Goal: Register for event/course

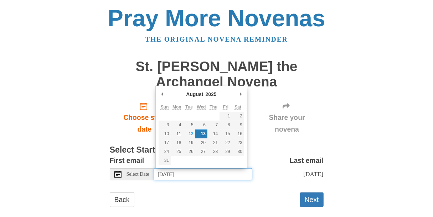
click at [208, 174] on input "Wednesday, August 13th" at bounding box center [203, 175] width 98 height 12
type input "Friday, August 15th"
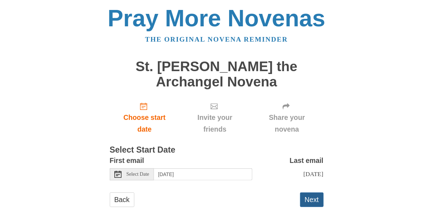
click at [306, 193] on button "Next" at bounding box center [312, 200] width 24 height 15
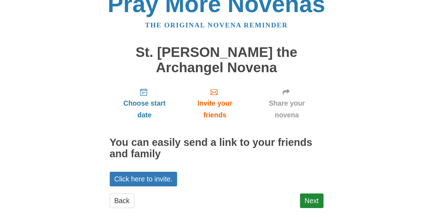
scroll to position [25, 0]
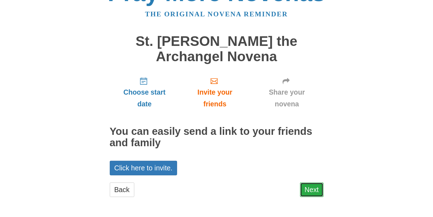
click at [301, 195] on link "Next" at bounding box center [312, 190] width 24 height 15
